Goal: Check status: Check status

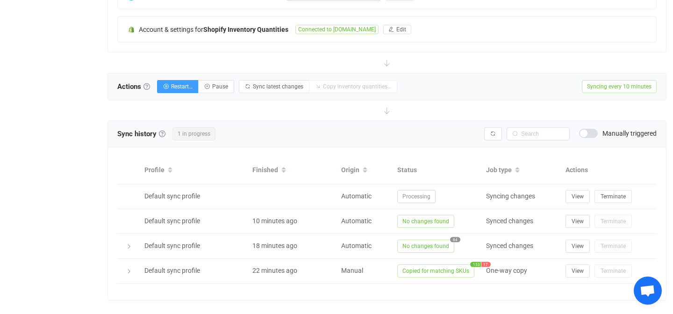
scroll to position [255, 0]
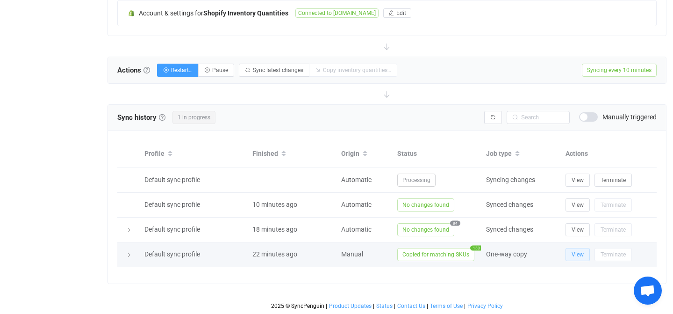
click at [578, 253] on span "View" at bounding box center [578, 254] width 12 height 7
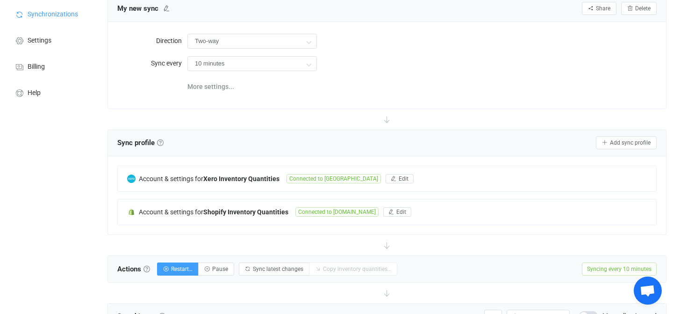
scroll to position [0, 0]
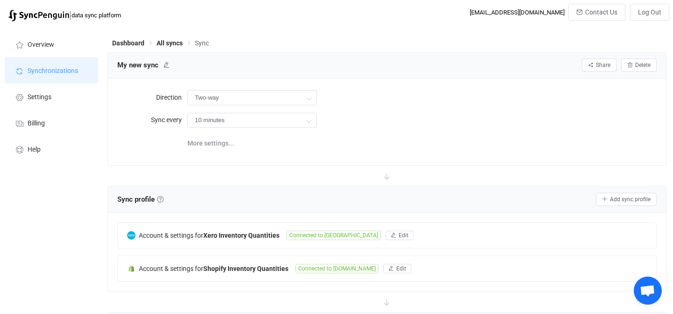
click at [33, 74] on span "Synchronizations" at bounding box center [53, 70] width 50 height 7
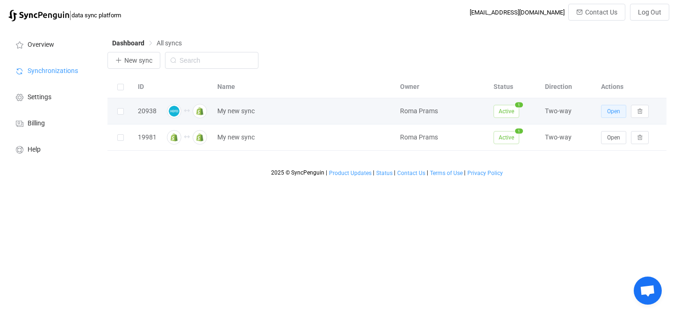
click at [609, 111] on span "Open" at bounding box center [613, 111] width 13 height 7
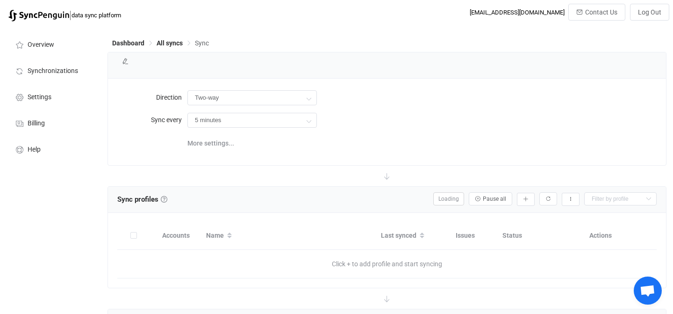
type input "10 minutes"
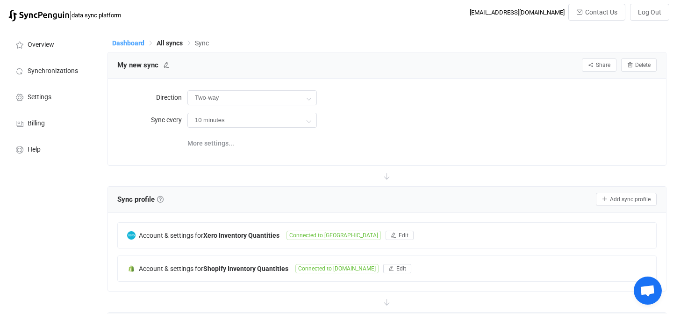
click at [126, 43] on span "Dashboard" at bounding box center [128, 42] width 32 height 7
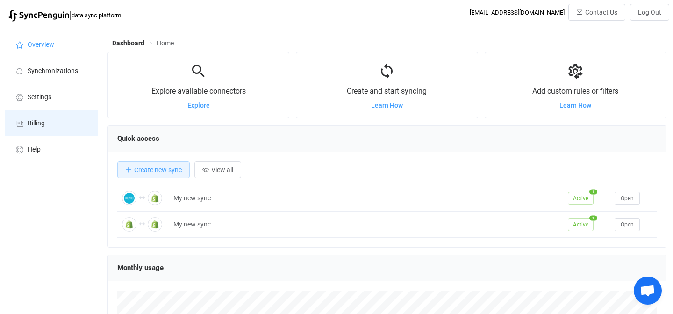
click at [40, 125] on span "Billing" at bounding box center [36, 123] width 17 height 7
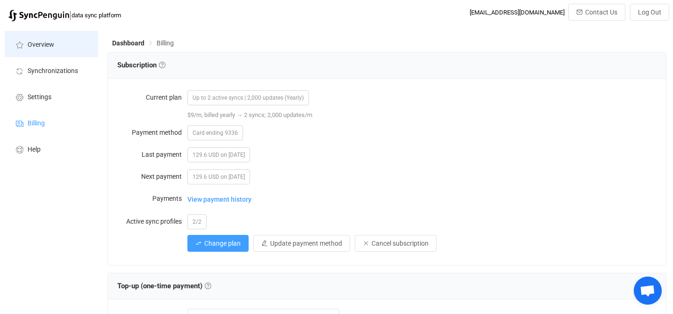
click at [43, 38] on li "Overview" at bounding box center [51, 44] width 93 height 26
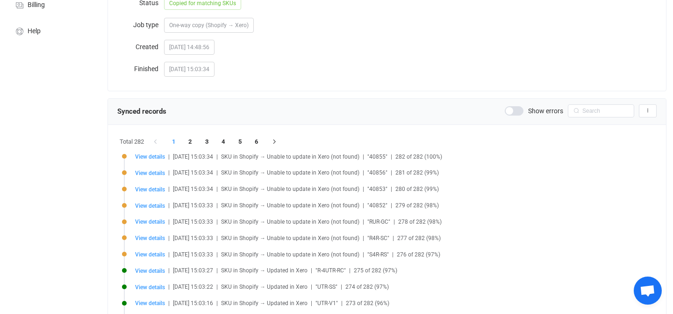
scroll to position [117, 0]
